Goal: Navigation & Orientation: Find specific page/section

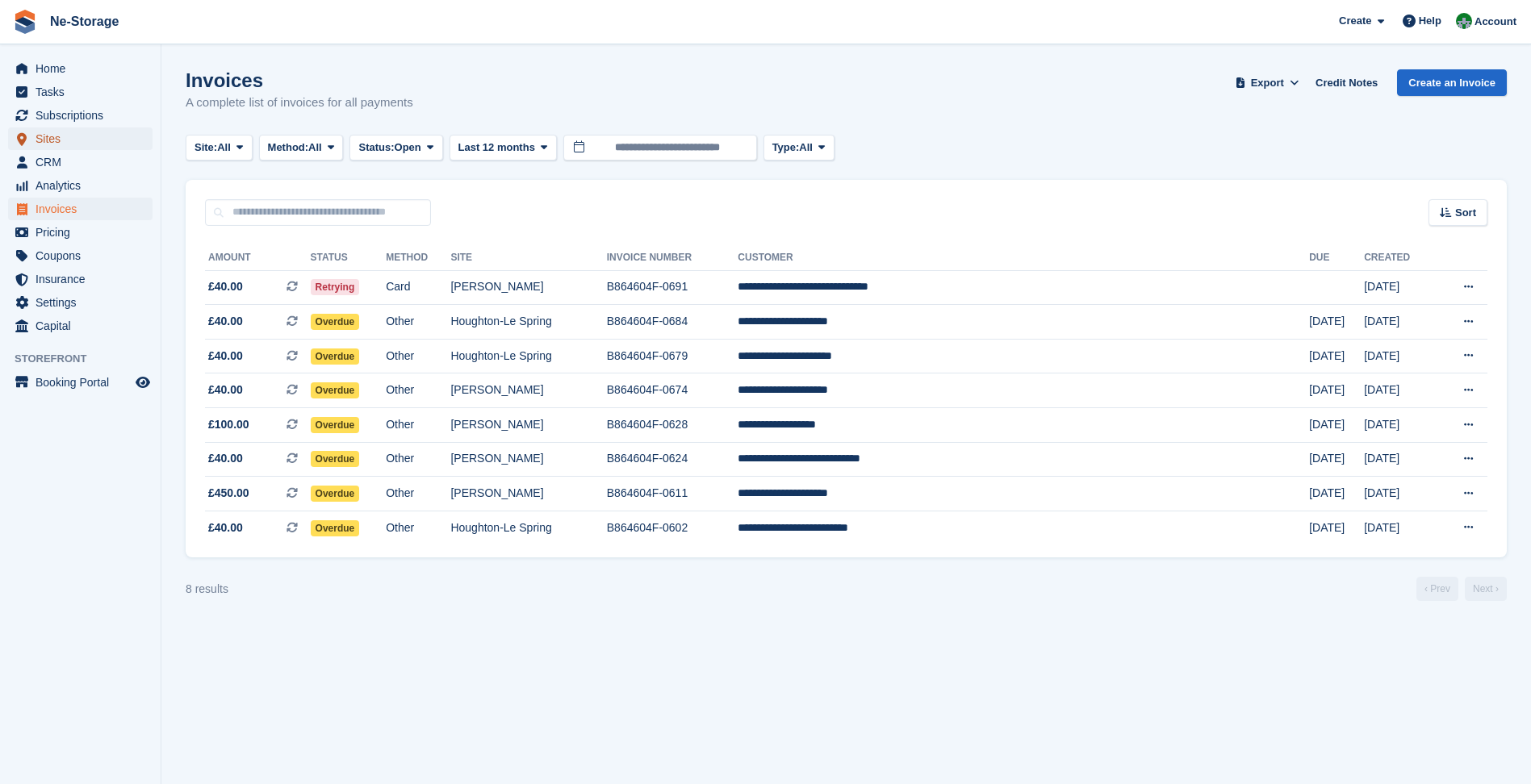
click at [75, 137] on span "Sites" at bounding box center [84, 138] width 97 height 23
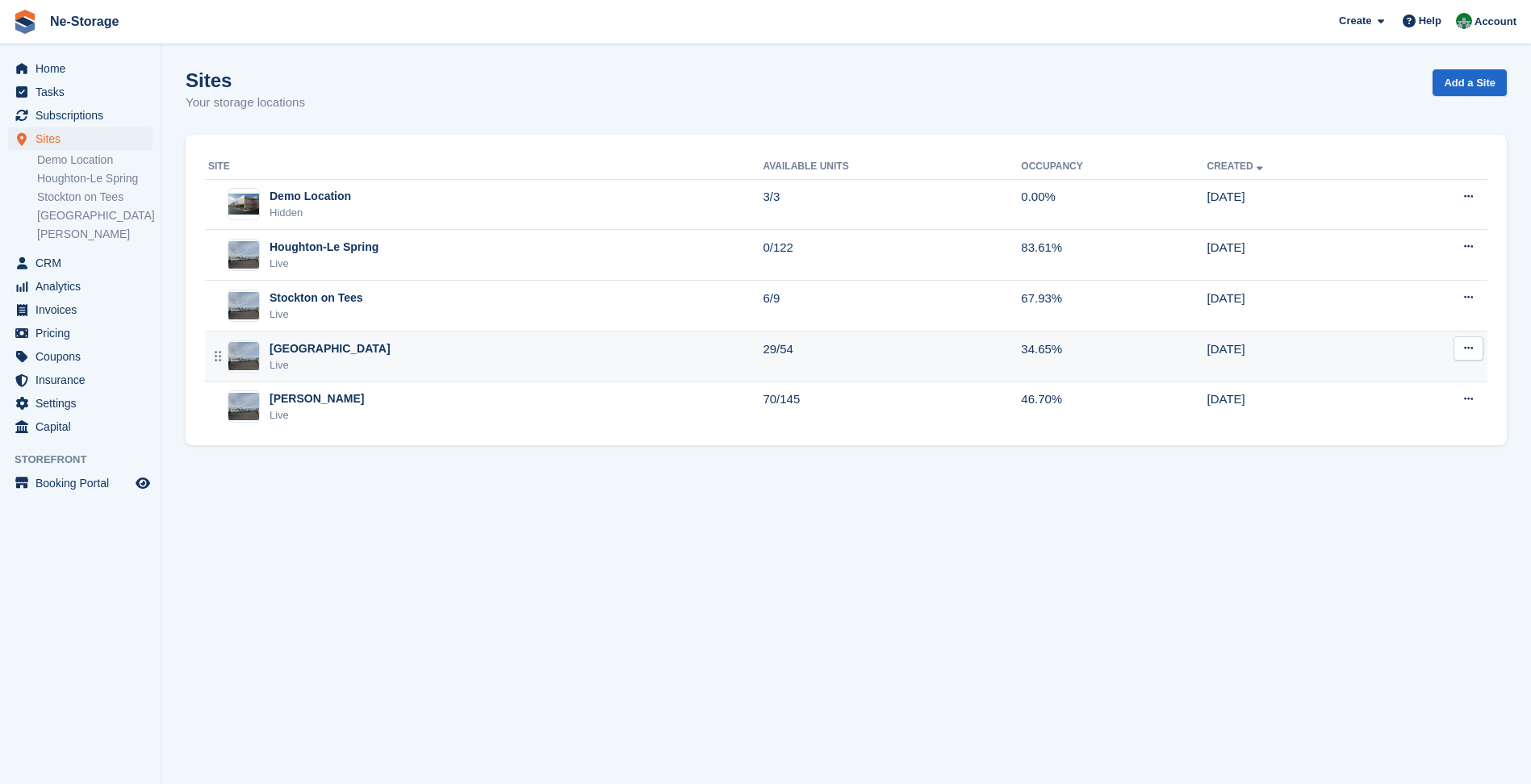
click at [425, 339] on td "Durham Live" at bounding box center [484, 356] width 558 height 50
